Goal: Use online tool/utility: Utilize a website feature to perform a specific function

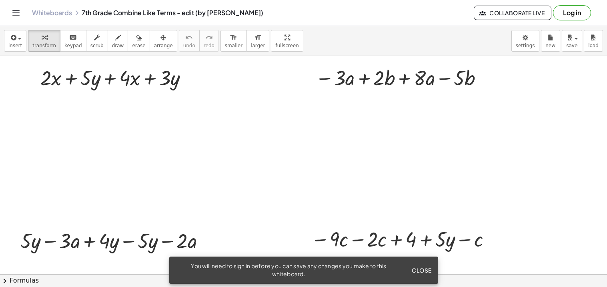
scroll to position [39, 0]
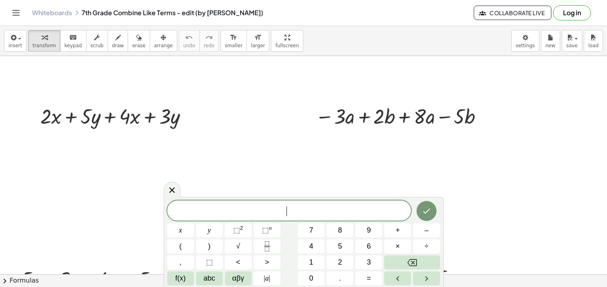
scroll to position [0, 0]
click at [182, 118] on div at bounding box center [117, 115] width 162 height 27
click at [187, 114] on div at bounding box center [190, 116] width 9 height 9
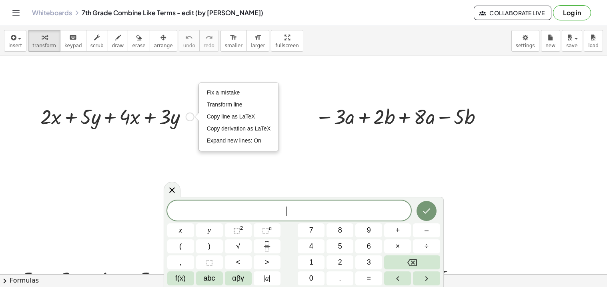
click at [188, 127] on div at bounding box center [117, 115] width 162 height 27
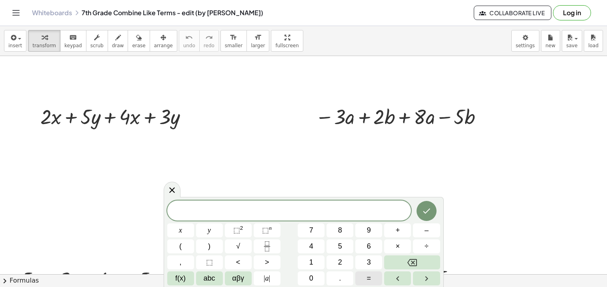
click at [370, 283] on span "=" at bounding box center [369, 278] width 4 height 11
click at [427, 218] on button "Done" at bounding box center [427, 211] width 20 height 20
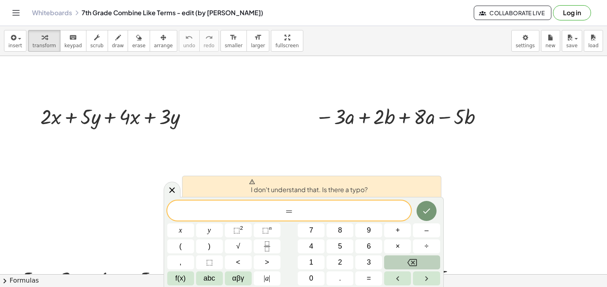
click at [426, 258] on button "Backspace" at bounding box center [412, 262] width 56 height 14
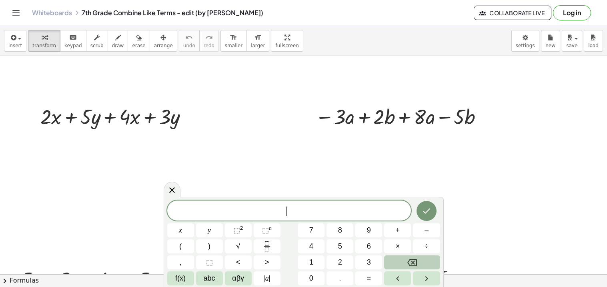
click at [426, 258] on button "Backspace" at bounding box center [412, 262] width 56 height 14
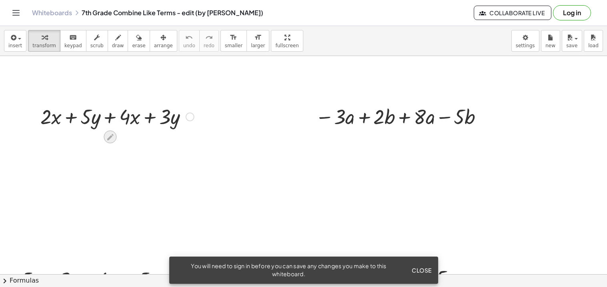
click at [108, 136] on icon at bounding box center [110, 137] width 8 height 8
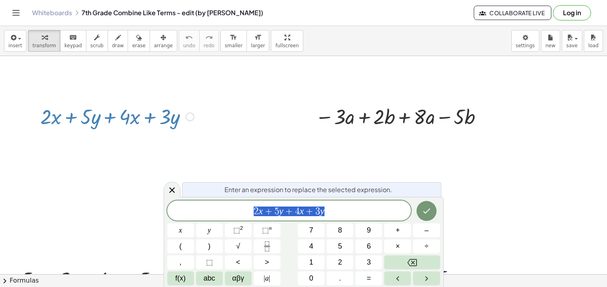
click at [351, 216] on span "2 x + 5 y + 4 x + 3 y" at bounding box center [289, 211] width 244 height 11
click at [319, 257] on button "1" at bounding box center [311, 262] width 27 height 14
click at [431, 263] on button "Backspace" at bounding box center [412, 262] width 56 height 14
click at [427, 207] on icon "Done" at bounding box center [427, 211] width 10 height 10
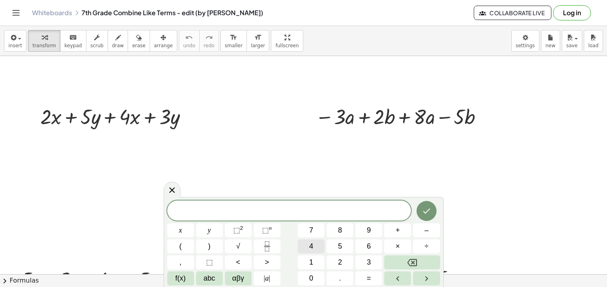
click at [311, 249] on span "4" at bounding box center [311, 246] width 4 height 11
click at [420, 211] on button "Done" at bounding box center [427, 211] width 20 height 20
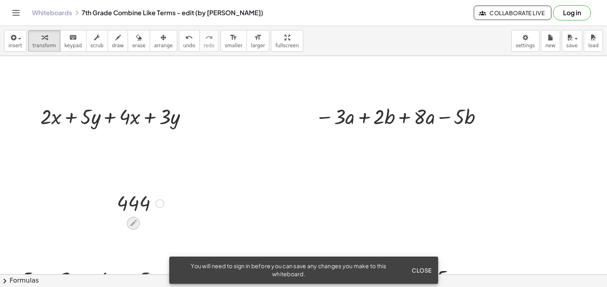
click at [133, 221] on icon at bounding box center [133, 223] width 8 height 8
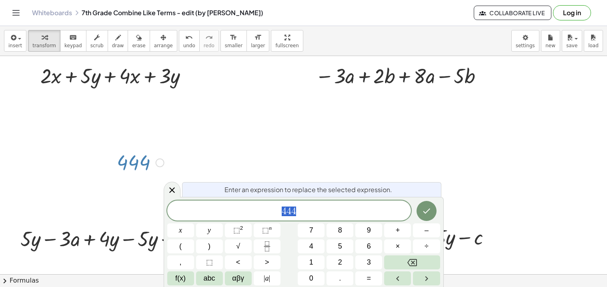
scroll to position [41, 0]
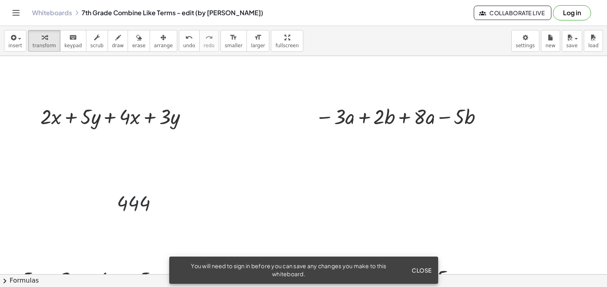
scroll to position [0, 0]
click at [132, 217] on div at bounding box center [133, 223] width 13 height 13
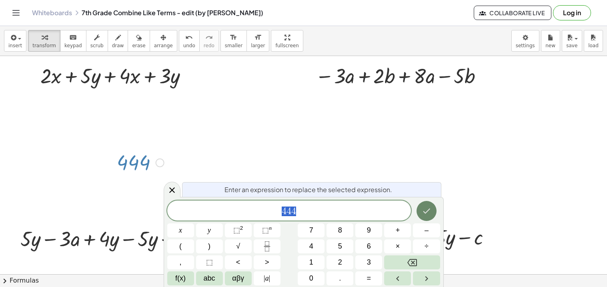
scroll to position [41, 0]
click at [425, 206] on icon "Done" at bounding box center [427, 211] width 10 height 10
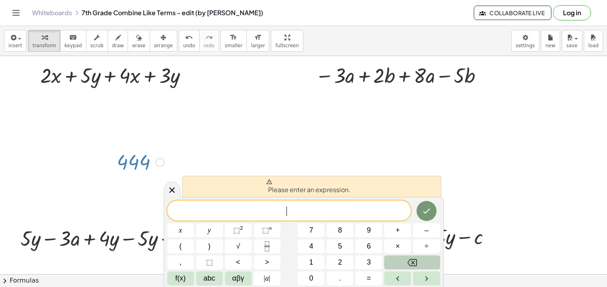
click at [425, 261] on button "Backspace" at bounding box center [412, 262] width 56 height 14
click at [133, 46] on span "erase" at bounding box center [138, 46] width 13 height 6
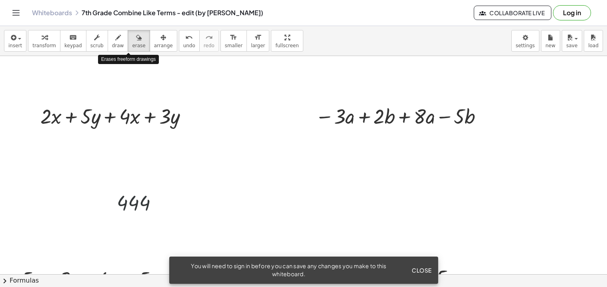
scroll to position [0, 0]
drag, startPoint x: 142, startPoint y: 201, endPoint x: 118, endPoint y: 200, distance: 23.6
drag, startPoint x: 134, startPoint y: 200, endPoint x: 138, endPoint y: 218, distance: 18.4
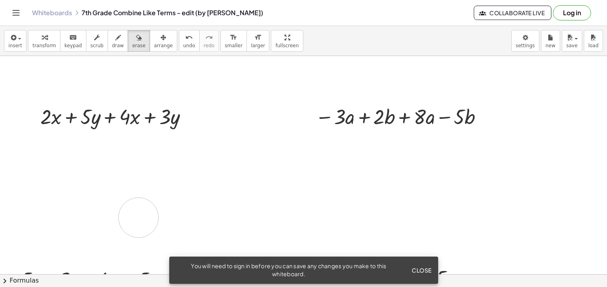
drag, startPoint x: 198, startPoint y: 197, endPoint x: 257, endPoint y: 192, distance: 59.8
click at [183, 45] on span "undo" at bounding box center [189, 46] width 12 height 6
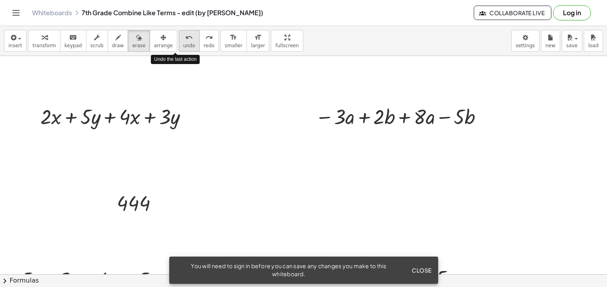
click at [183, 45] on span "undo" at bounding box center [189, 46] width 12 height 6
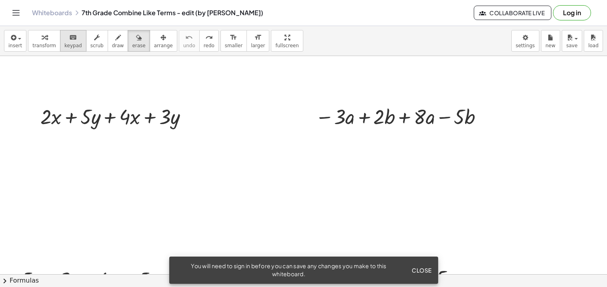
click at [64, 35] on div "keyboard" at bounding box center [73, 37] width 18 height 10
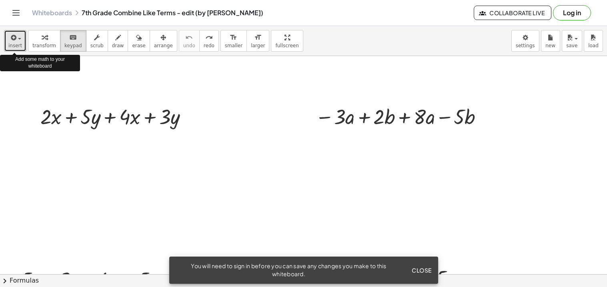
click at [11, 45] on span "insert" at bounding box center [15, 46] width 14 height 6
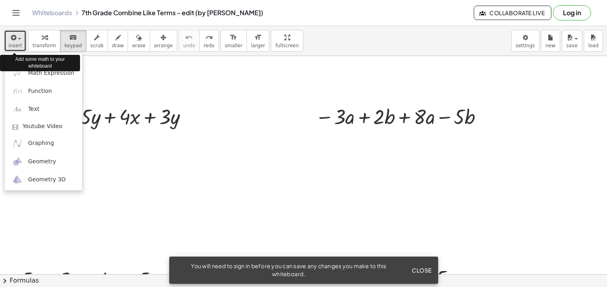
click at [11, 45] on span "insert" at bounding box center [15, 46] width 14 height 6
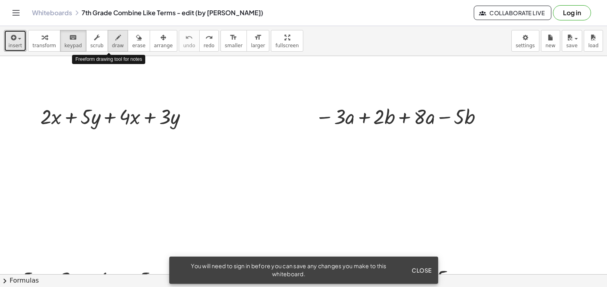
click at [112, 48] on span "draw" at bounding box center [118, 46] width 12 height 6
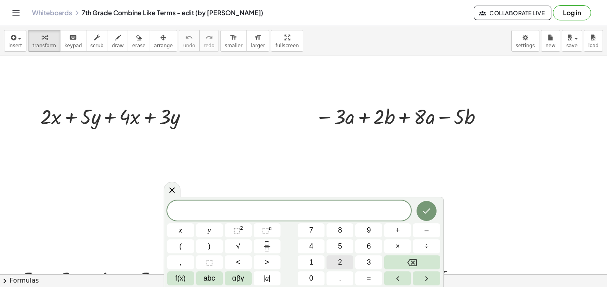
click at [331, 261] on button "2" at bounding box center [340, 262] width 27 height 14
click at [392, 243] on button "×" at bounding box center [397, 246] width 27 height 14
